Goal: Task Accomplishment & Management: Use online tool/utility

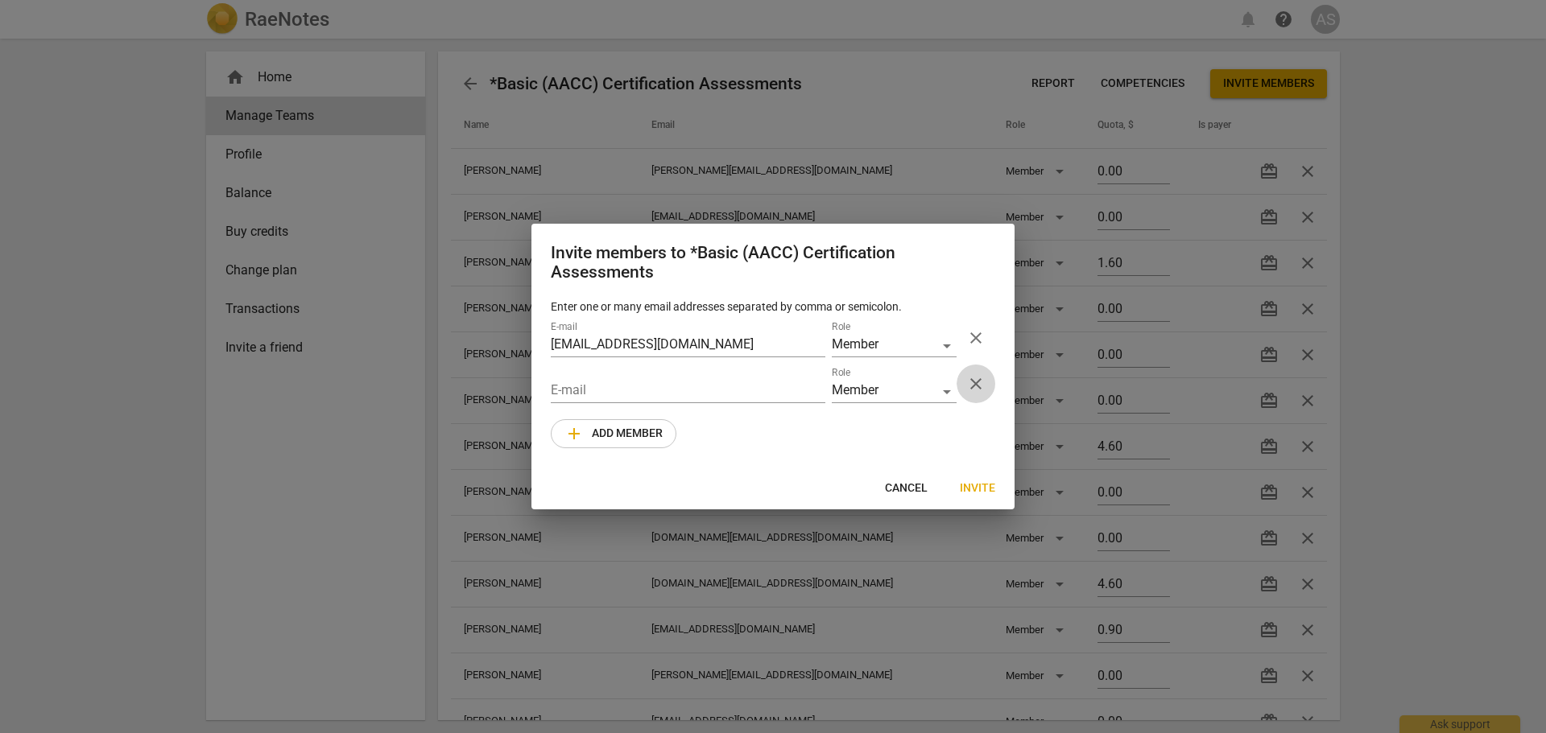
click at [973, 387] on span "close" at bounding box center [975, 383] width 19 height 19
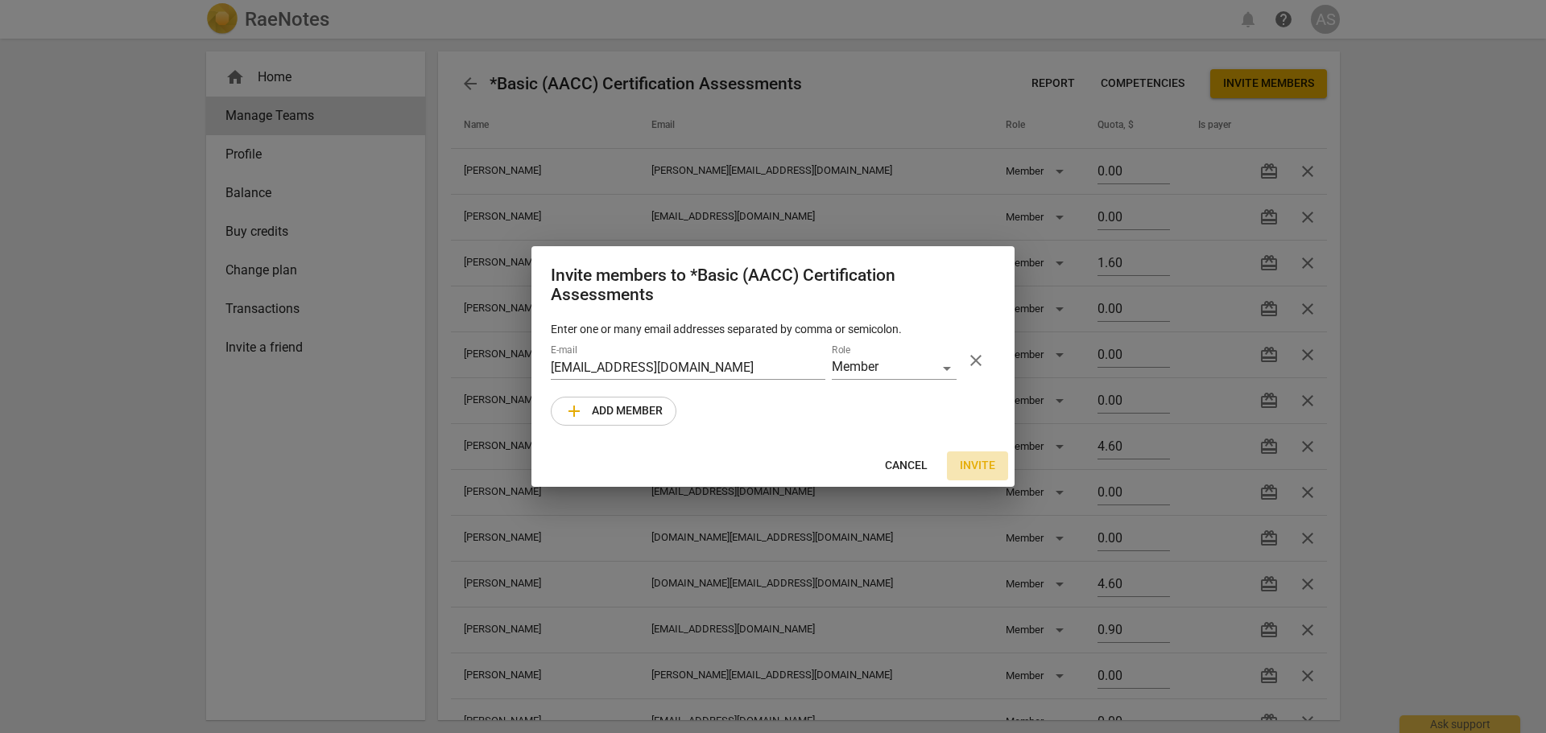
click at [982, 465] on span "Invite" at bounding box center [977, 466] width 35 height 16
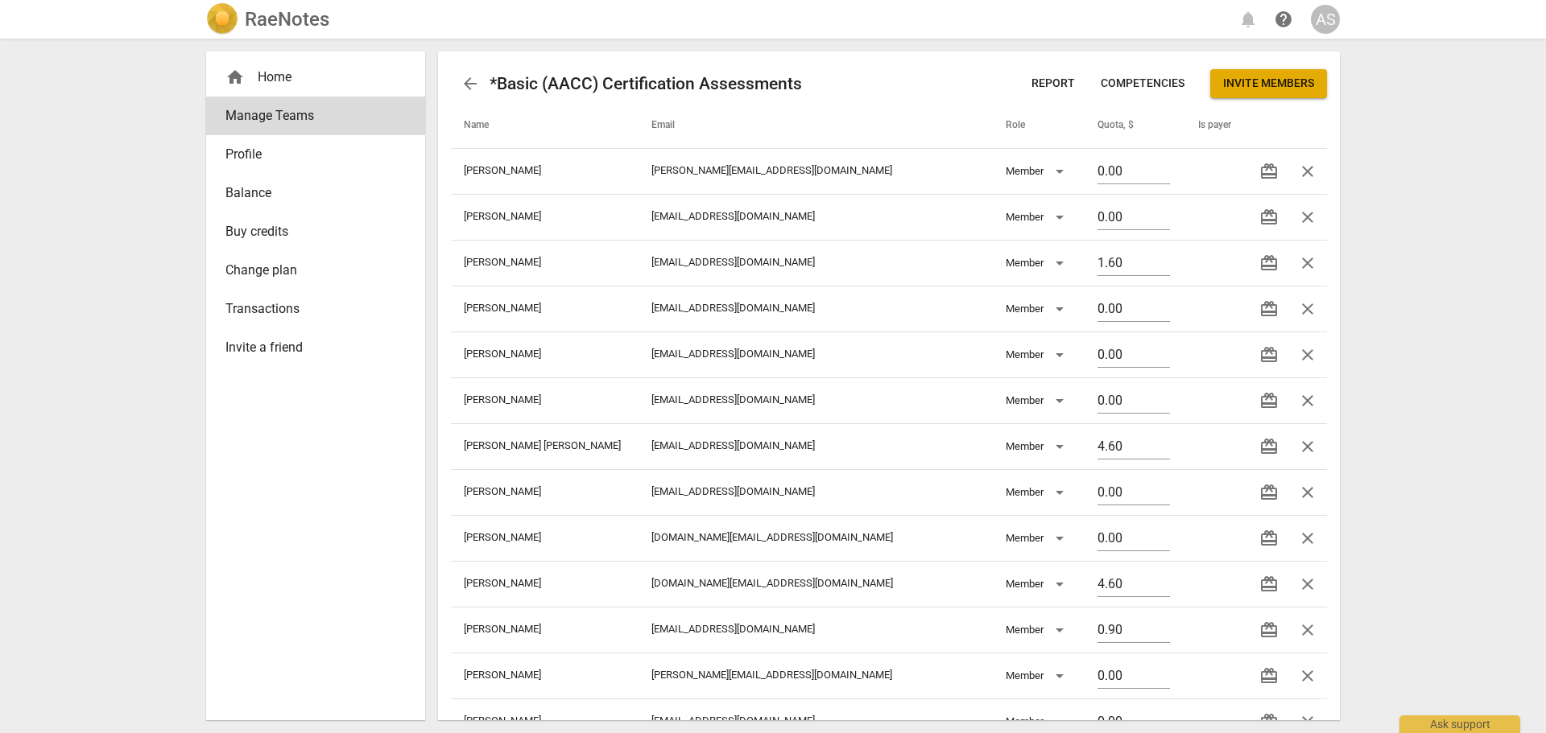
click at [301, 22] on h2 "RaeNotes" at bounding box center [287, 19] width 85 height 23
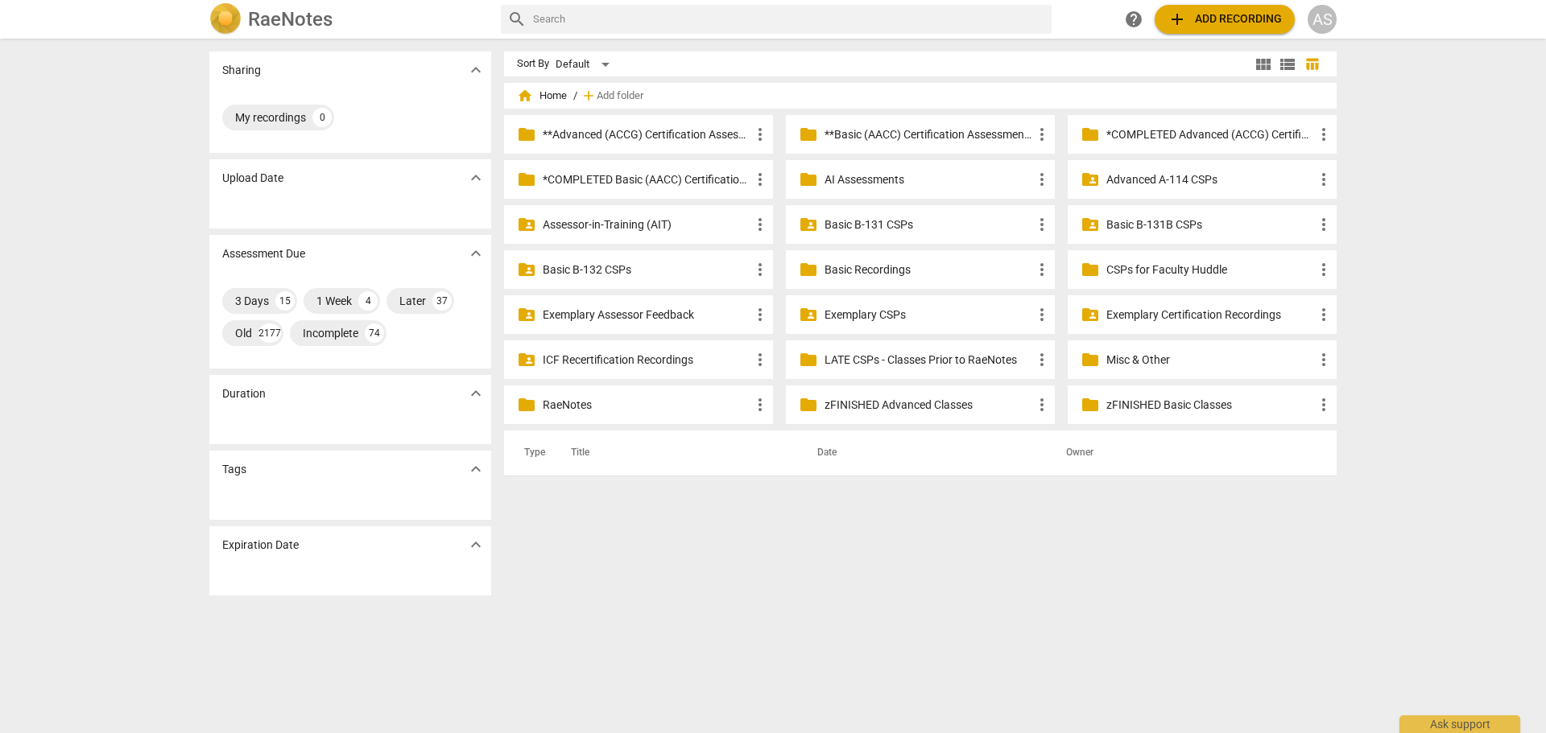
click at [1142, 228] on p "Basic B-131B CSPs" at bounding box center [1210, 225] width 208 height 17
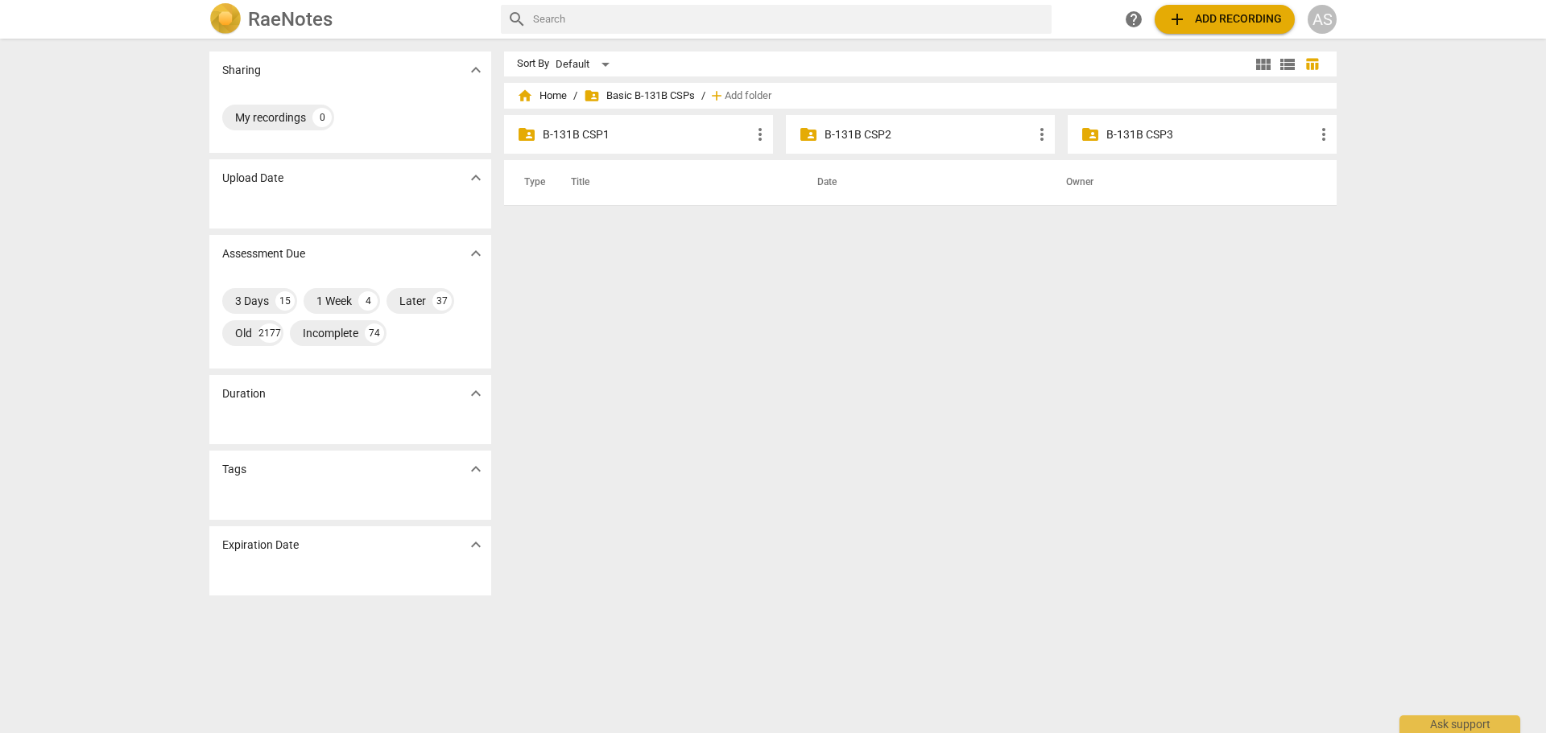
click at [634, 140] on p "B-131B CSP1" at bounding box center [647, 134] width 208 height 17
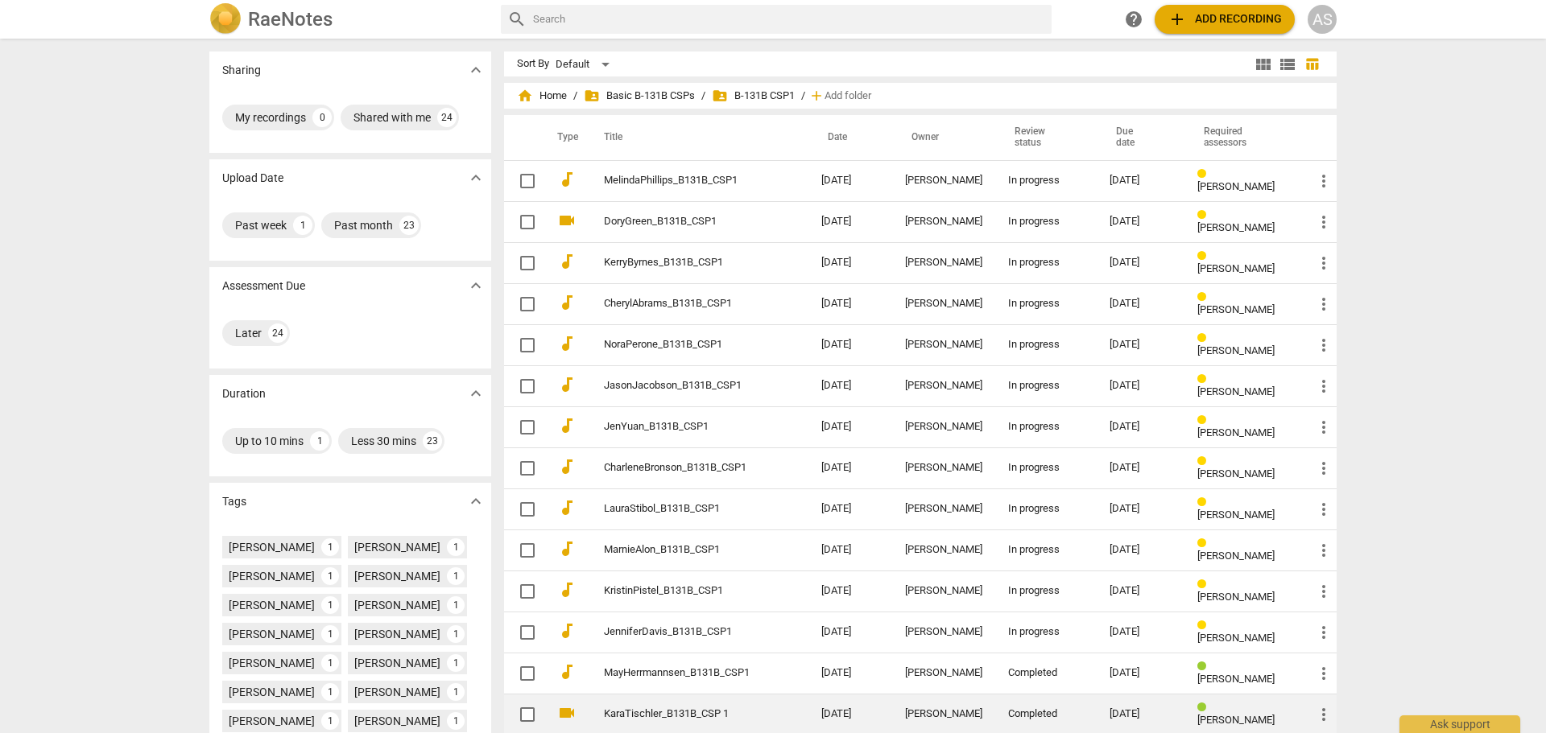
click at [702, 697] on td "KaraTischler_B131B_CSP 1" at bounding box center [696, 714] width 224 height 41
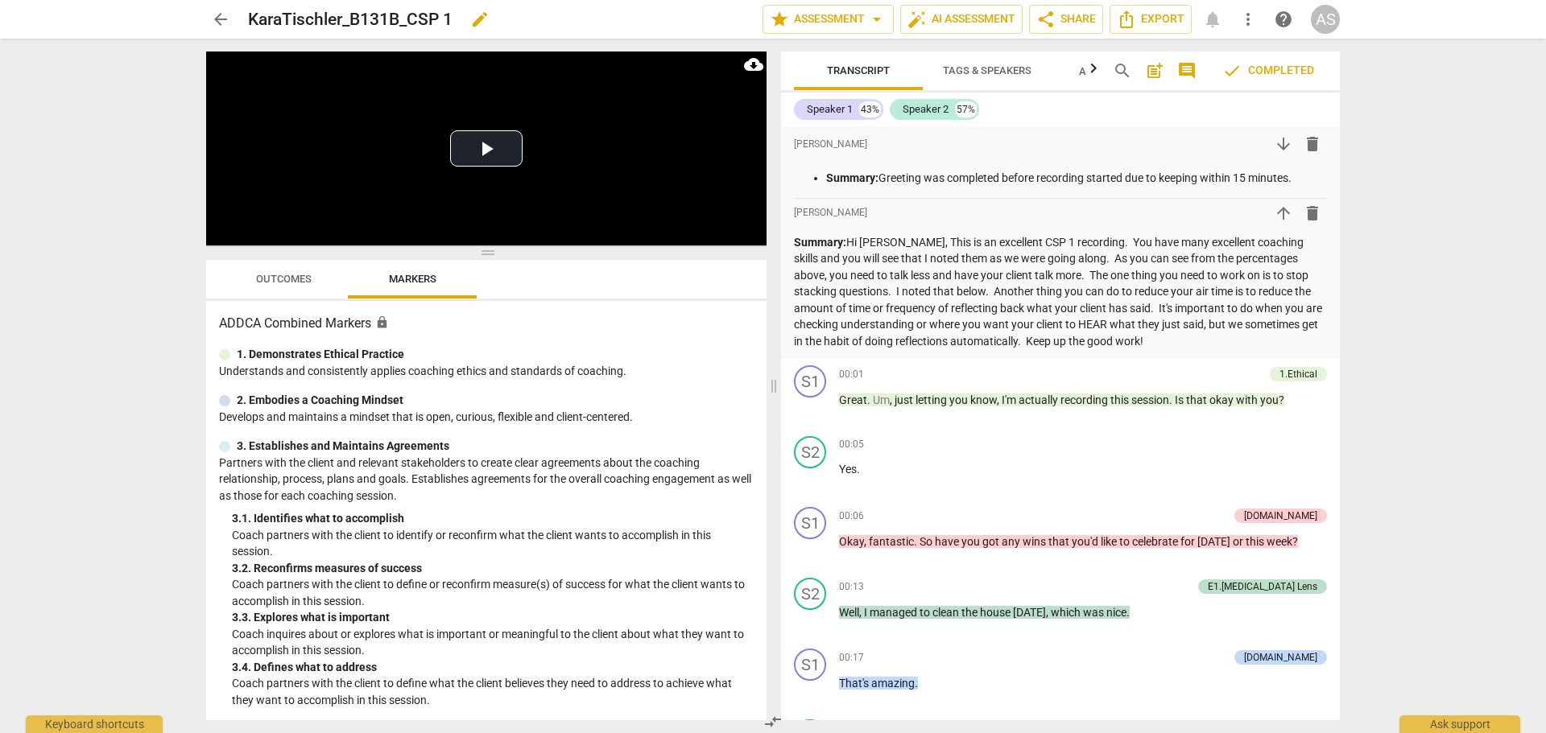
click at [476, 18] on span "edit" at bounding box center [479, 19] width 19 height 19
click at [443, 14] on input "KaraTischler_B131B_CSP 1" at bounding box center [470, 19] width 444 height 31
type input "KaraTischler_B131B_CSP1"
click at [703, 22] on span "done" at bounding box center [705, 19] width 19 height 19
